Goal: Transaction & Acquisition: Book appointment/travel/reservation

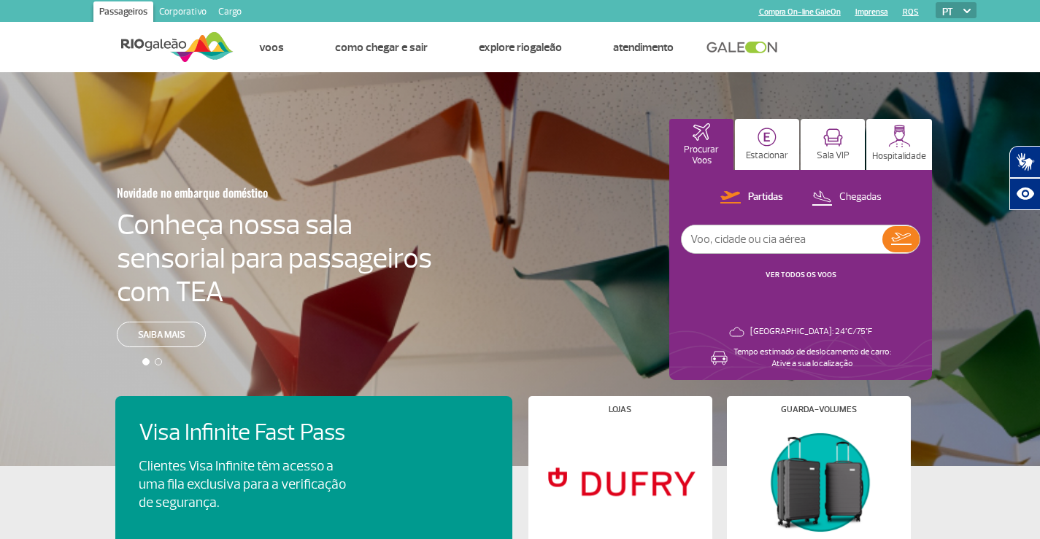
click at [40, 187] on div "Novidade no embarque doméstico Conheça nossa sala sensorial para passageiros co…" at bounding box center [520, 269] width 1040 height 394
click at [872, 37] on ul "Página inicial Fale conosco Dúvidas Frequentes Linha de Ética Achados e Perdido…" at bounding box center [605, 48] width 743 height 50
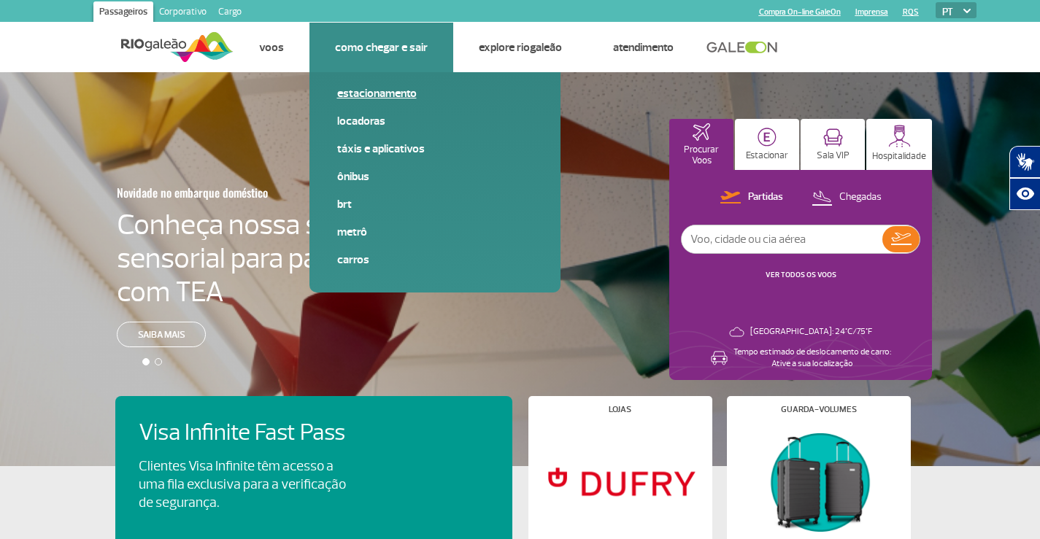
click at [352, 98] on link "Estacionamento" at bounding box center [435, 93] width 196 height 16
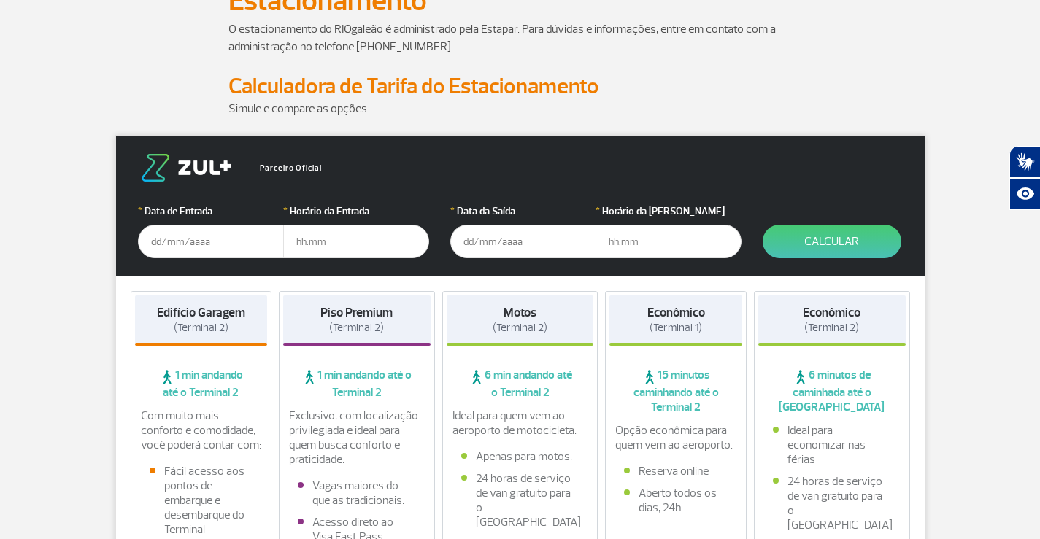
scroll to position [146, 0]
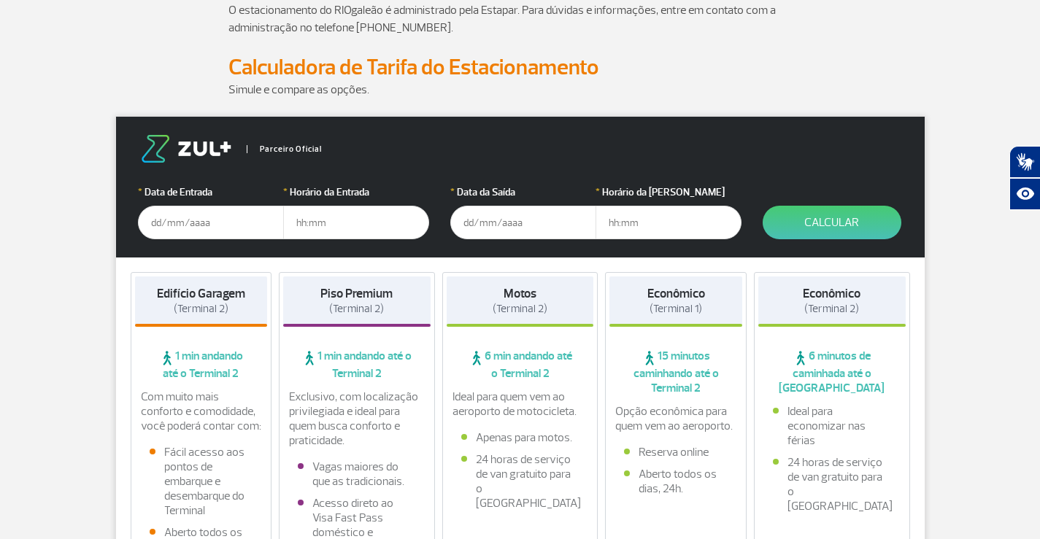
click at [239, 232] on input "text" at bounding box center [211, 223] width 146 height 34
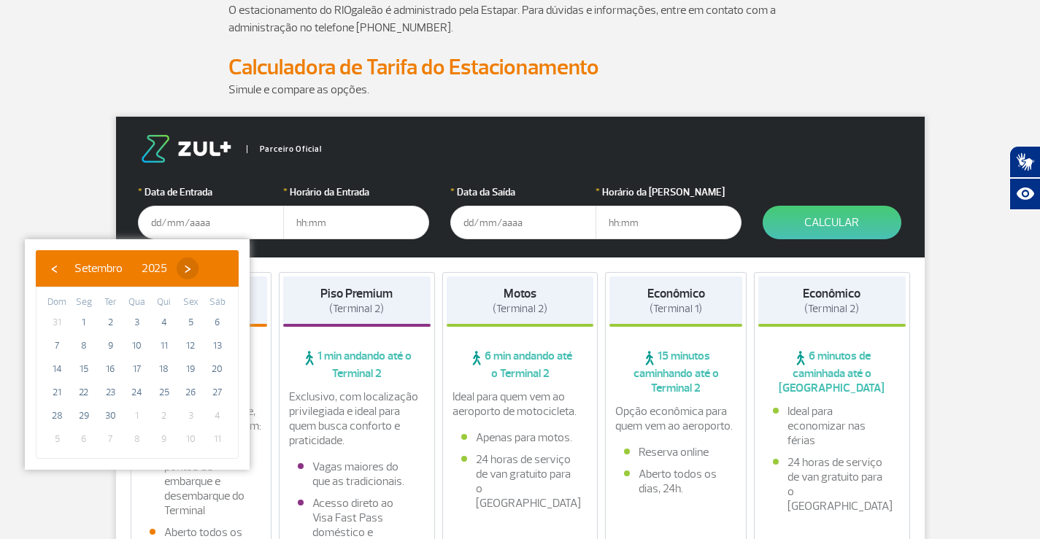
click at [199, 272] on span "›" at bounding box center [188, 269] width 22 height 22
click at [190, 271] on span "›" at bounding box center [179, 269] width 22 height 22
click at [137, 372] on span "12" at bounding box center [137, 369] width 23 height 23
type input "[DATE]"
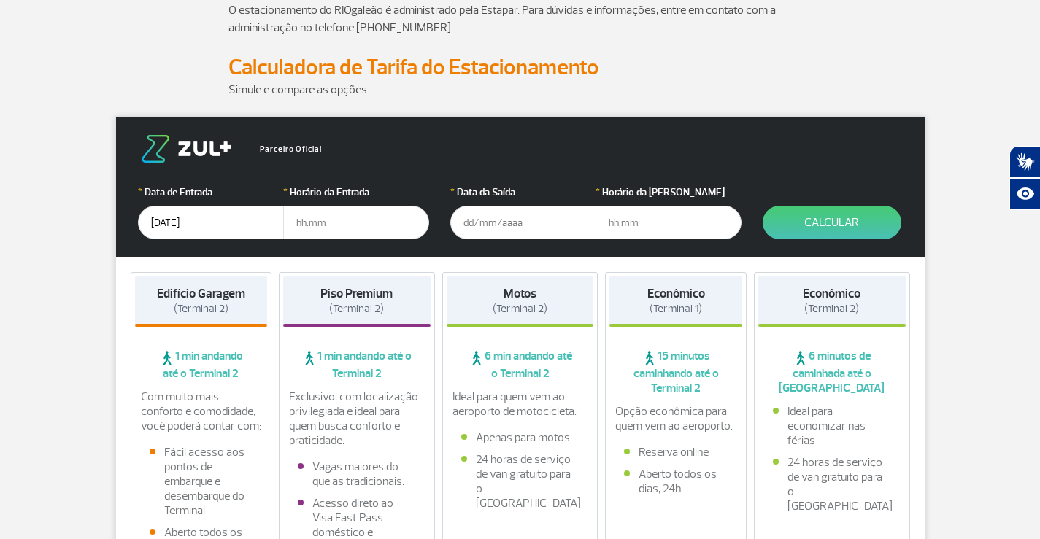
click at [354, 222] on input "text" at bounding box center [356, 223] width 146 height 34
type input "8"
type input "08:00"
click at [475, 228] on input "text" at bounding box center [523, 223] width 146 height 34
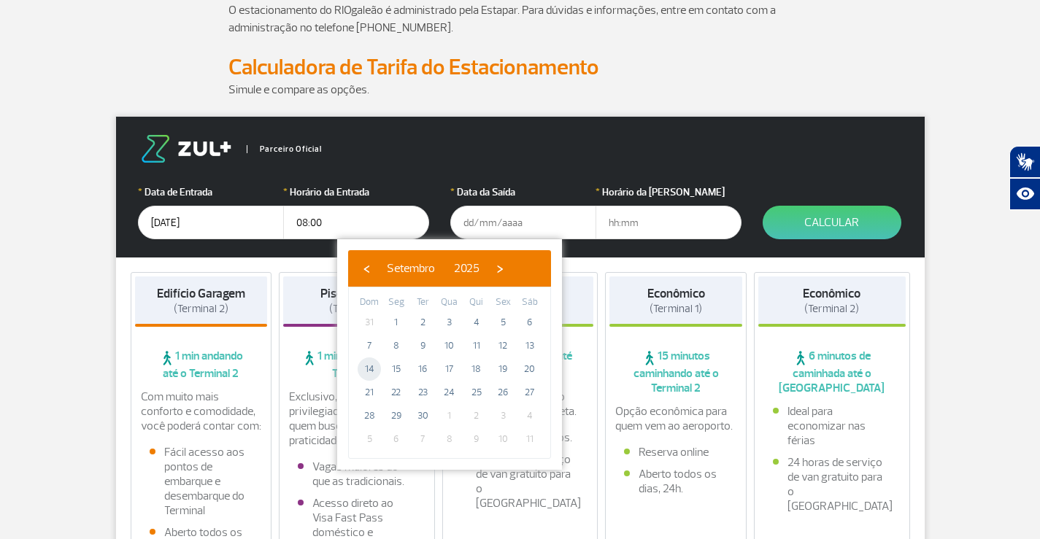
click at [371, 373] on span "14" at bounding box center [369, 369] width 23 height 23
type input "[DATE]"
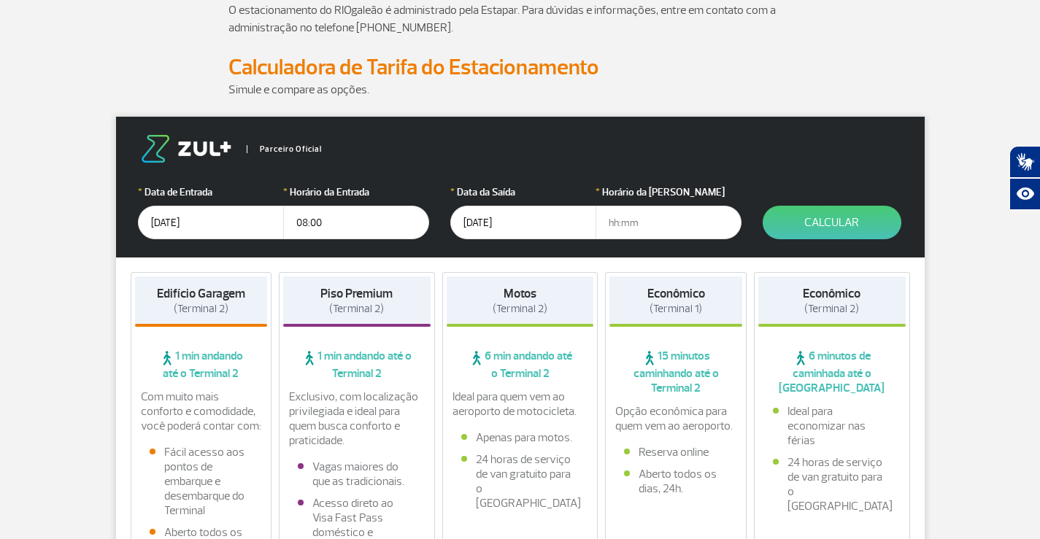
click at [613, 226] on input "text" at bounding box center [669, 223] width 146 height 34
type input "20:00"
click at [810, 228] on button "Calcular" at bounding box center [832, 223] width 139 height 34
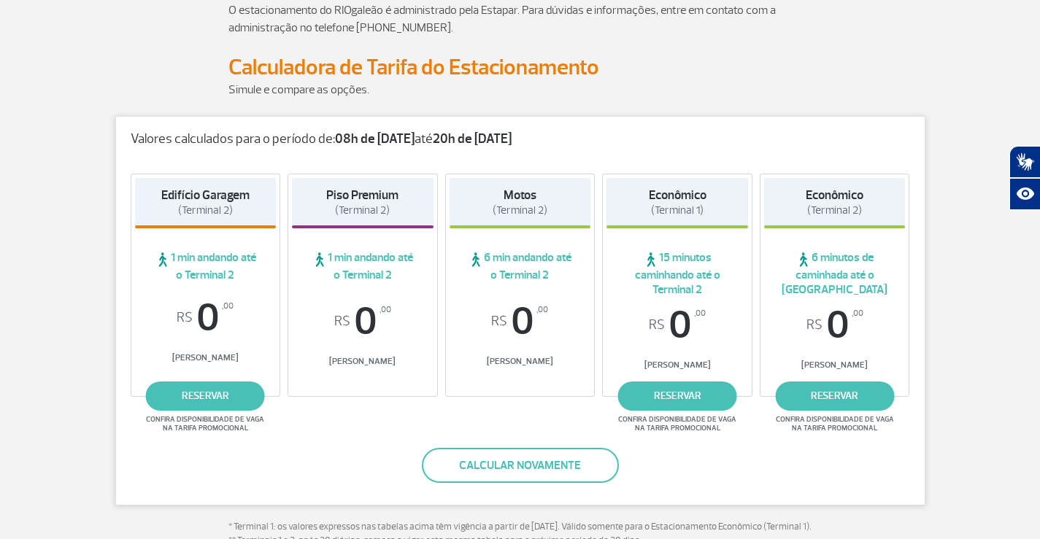
click at [217, 397] on link "reservar" at bounding box center [205, 396] width 119 height 29
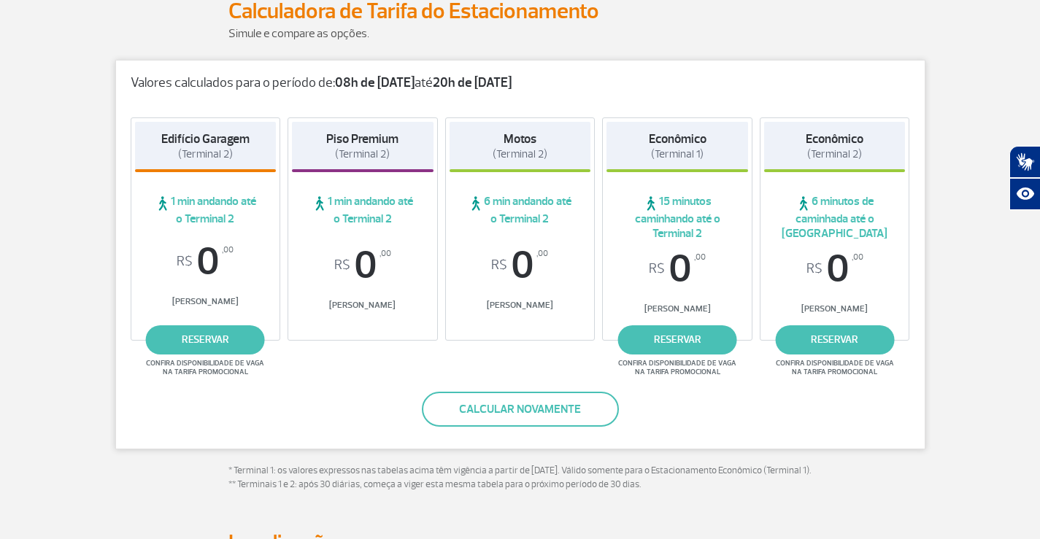
scroll to position [219, 0]
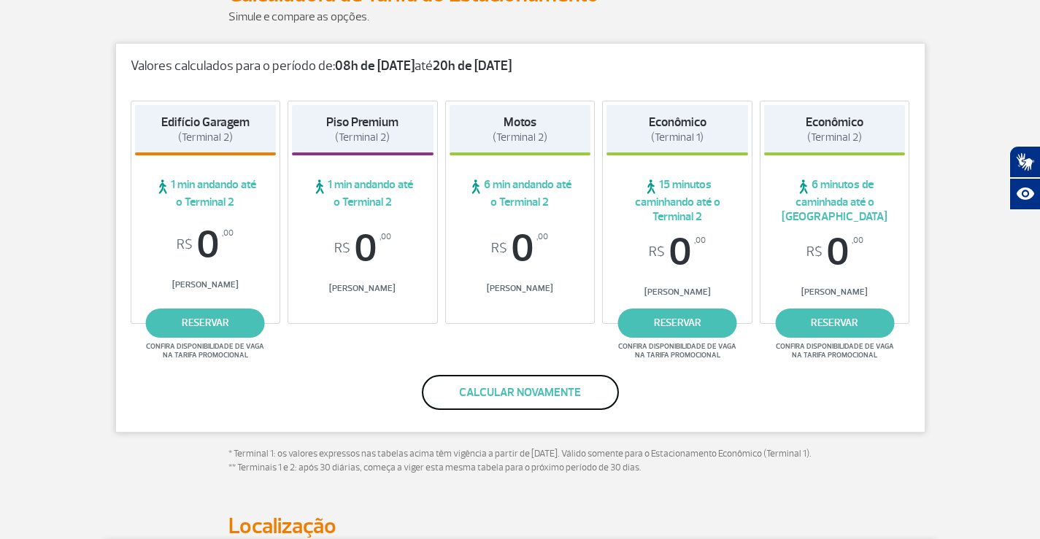
click at [539, 398] on button "Calcular novamente" at bounding box center [520, 392] width 197 height 35
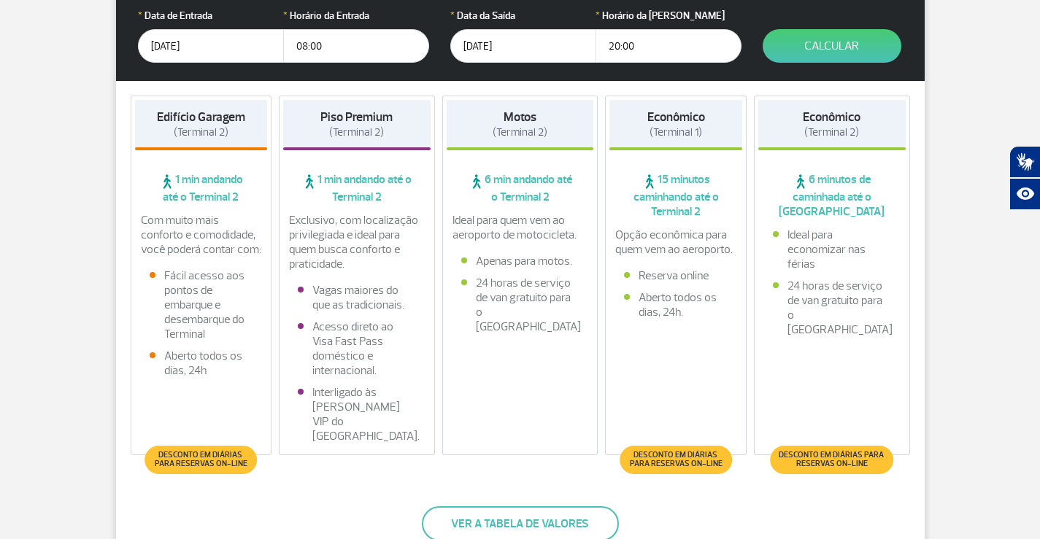
scroll to position [292, 0]
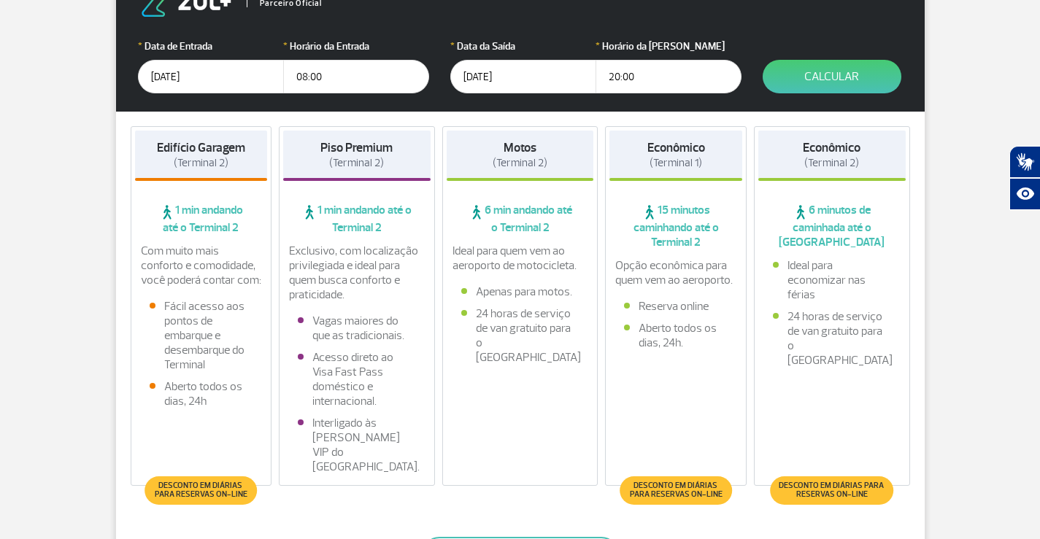
click at [827, 80] on button "Calcular" at bounding box center [832, 77] width 139 height 34
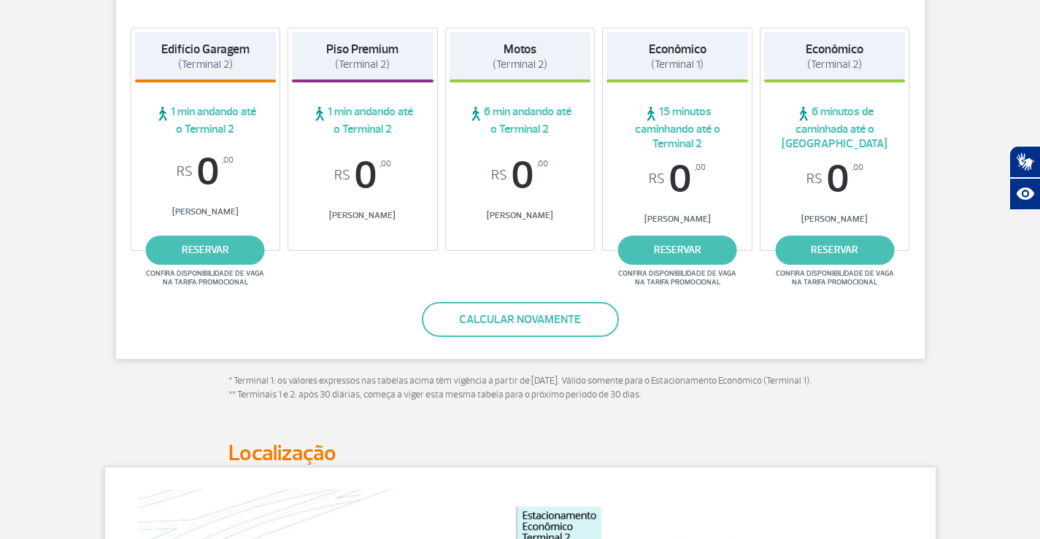
scroll to position [151, 0]
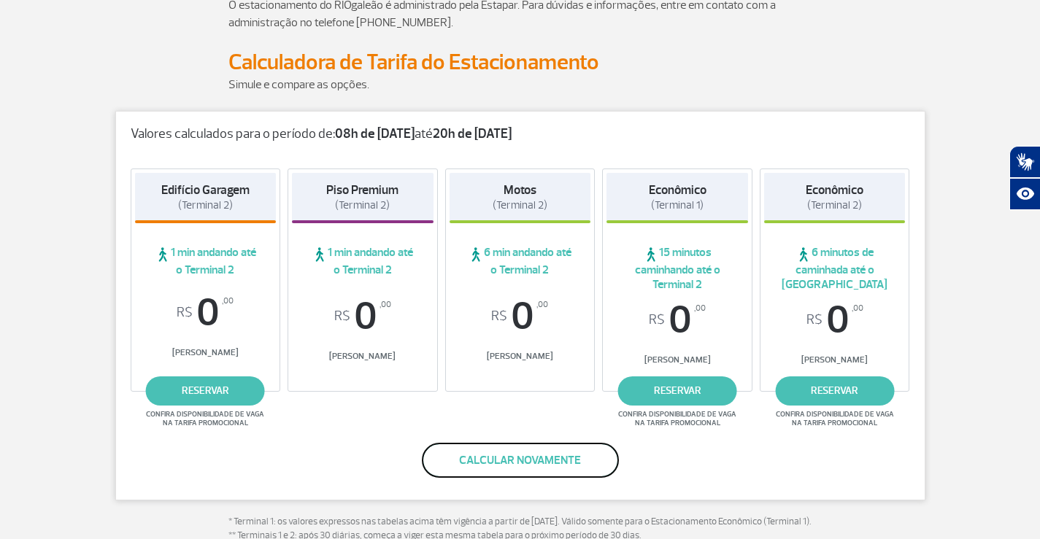
click at [576, 462] on button "Calcular novamente" at bounding box center [520, 460] width 197 height 35
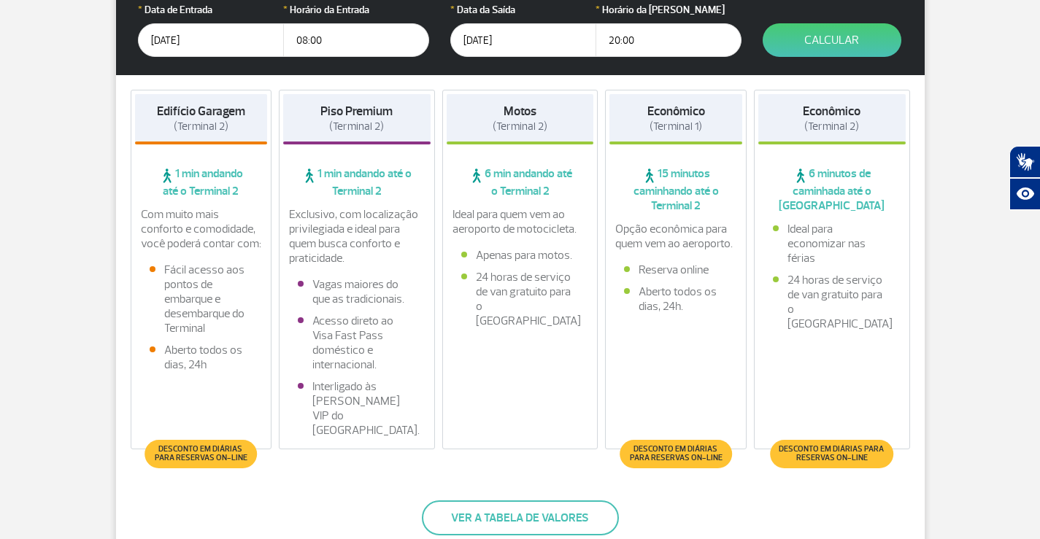
scroll to position [370, 0]
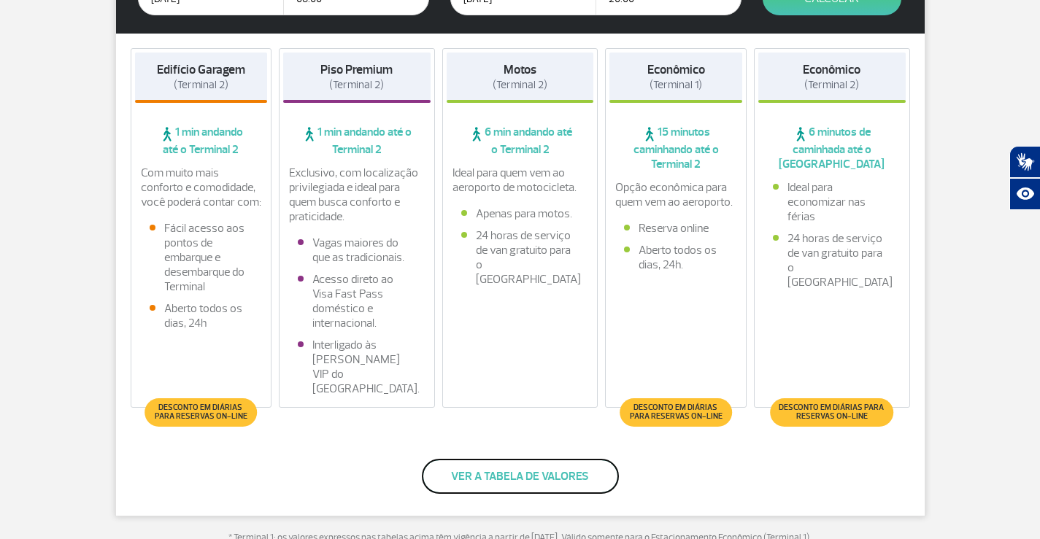
click at [520, 462] on button "Ver a tabela de valores" at bounding box center [520, 476] width 197 height 35
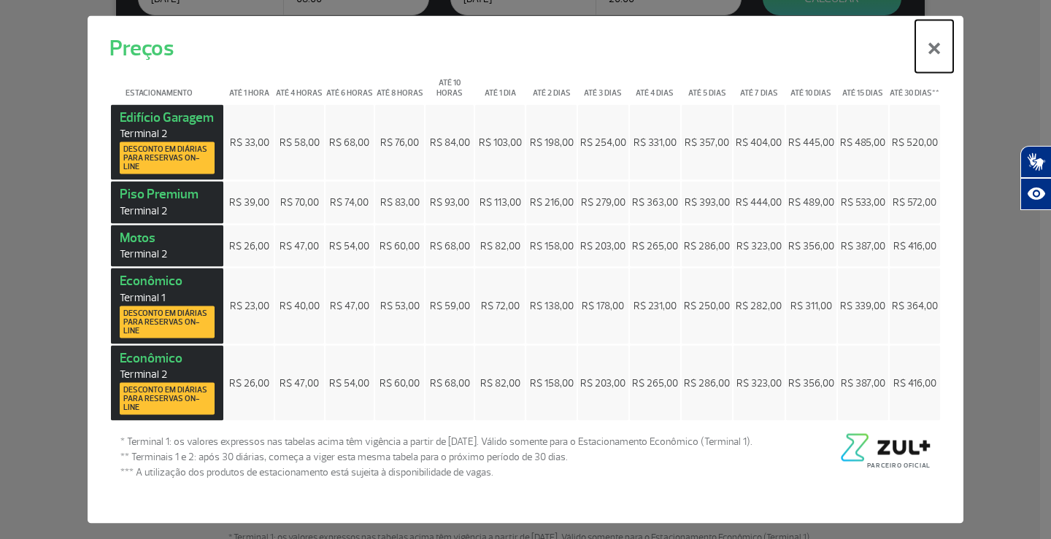
click at [939, 51] on button "×" at bounding box center [934, 46] width 38 height 53
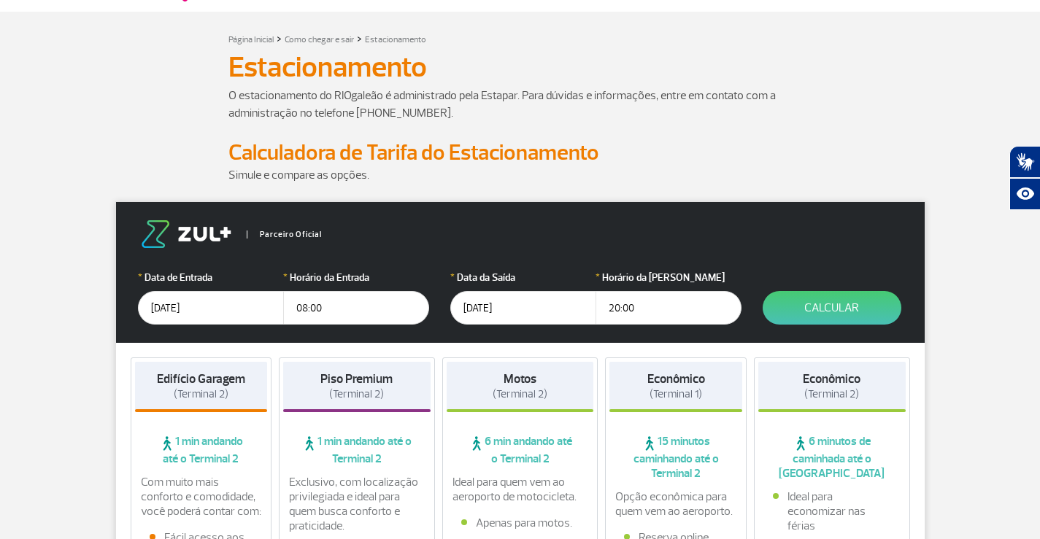
scroll to position [0, 0]
